Goal: Information Seeking & Learning: Find specific fact

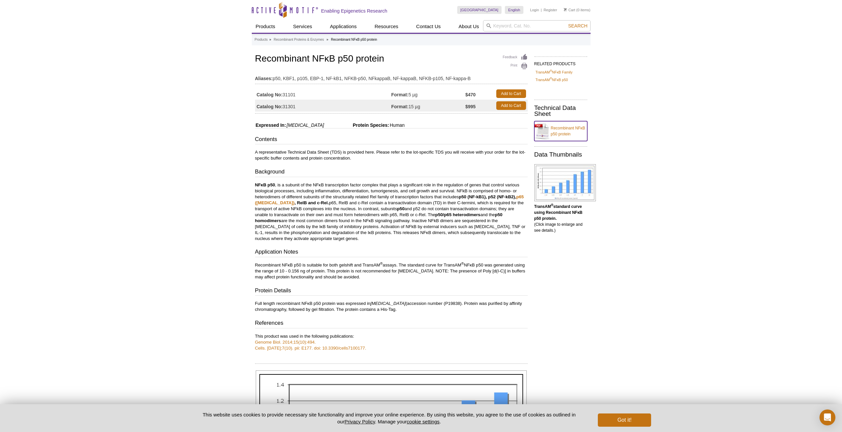
click at [565, 126] on link "Recombinant NFκB p50 protein" at bounding box center [560, 131] width 53 height 20
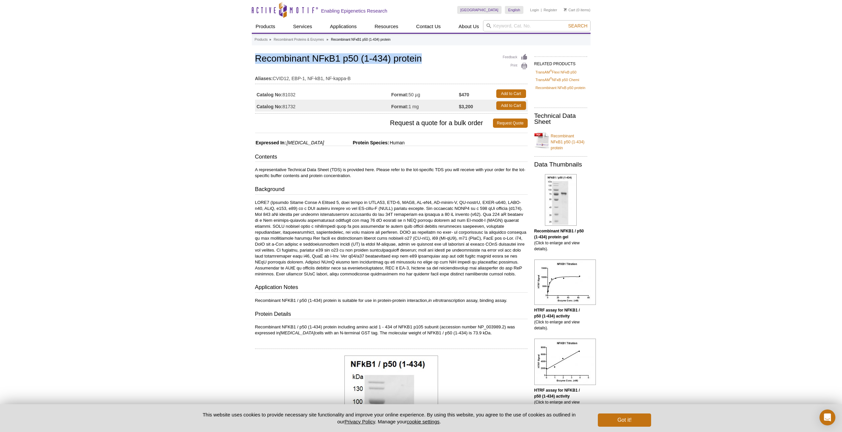
drag, startPoint x: 257, startPoint y: 58, endPoint x: 428, endPoint y: 59, distance: 170.8
click at [428, 59] on h1 "Recombinant NFκB1 p50 (1-434) protein" at bounding box center [391, 59] width 273 height 11
copy h1 "Recombinant NFκB1 p50 (1-434) protein"
drag, startPoint x: 284, startPoint y: 93, endPoint x: 300, endPoint y: 93, distance: 16.2
click at [300, 93] on td "Catalog No: 81032" at bounding box center [323, 94] width 136 height 12
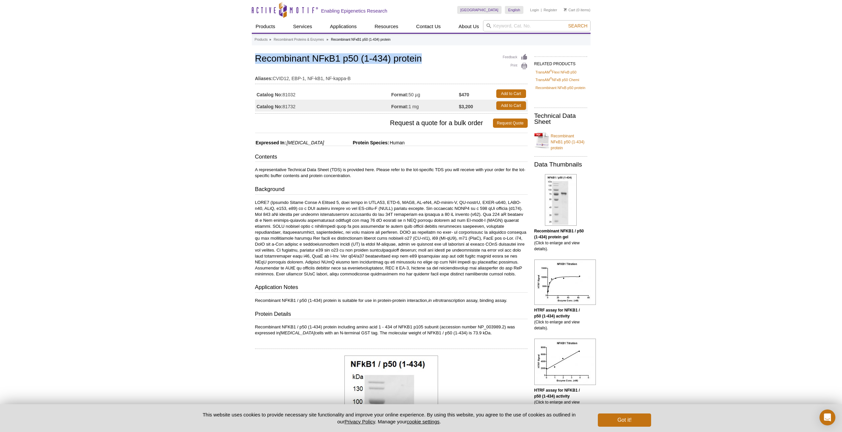
copy td "81032"
